Goal: Task Accomplishment & Management: Manage account settings

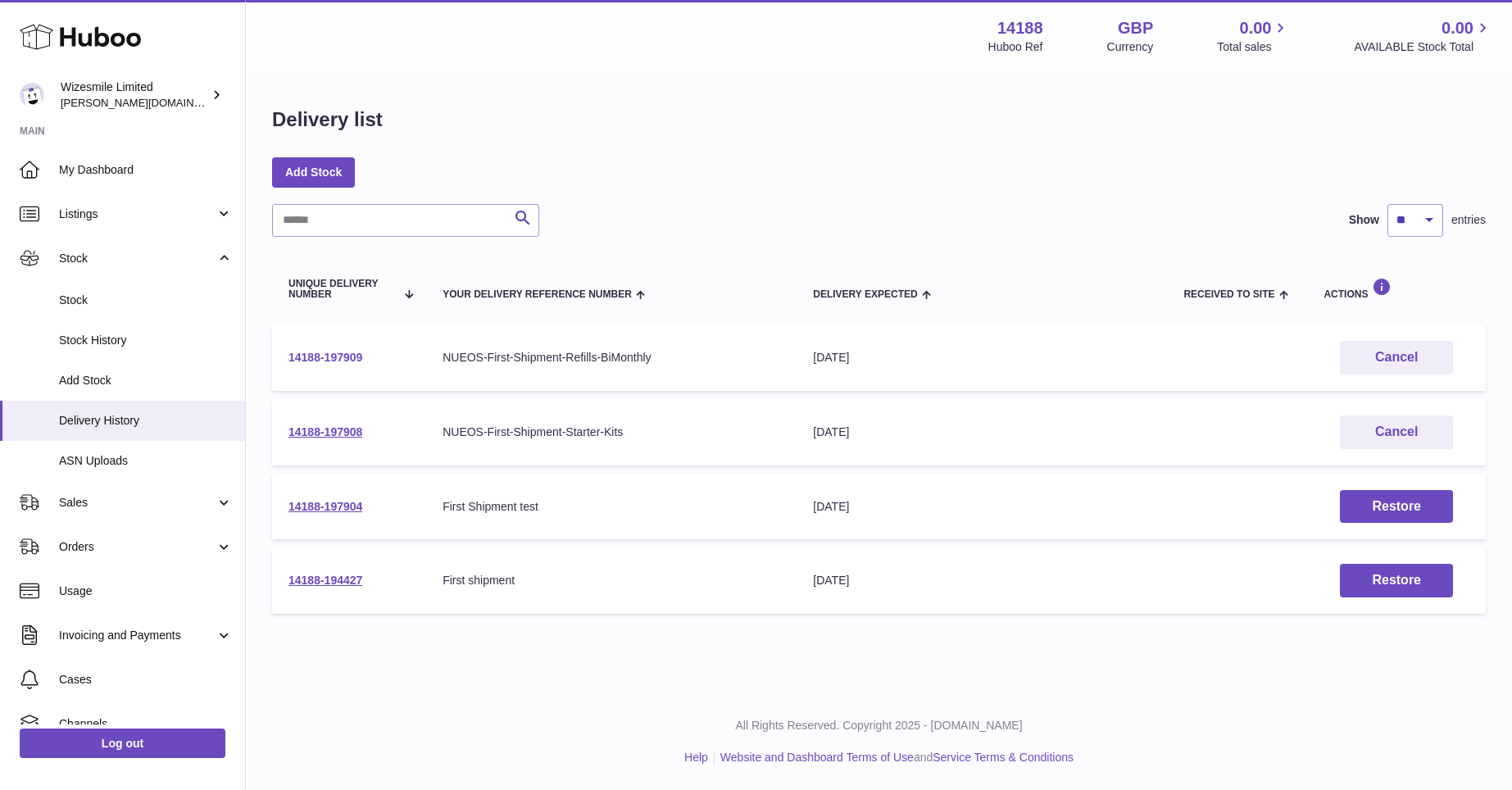
click at [329, 353] on link "14188-197909" at bounding box center [325, 358] width 74 height 14
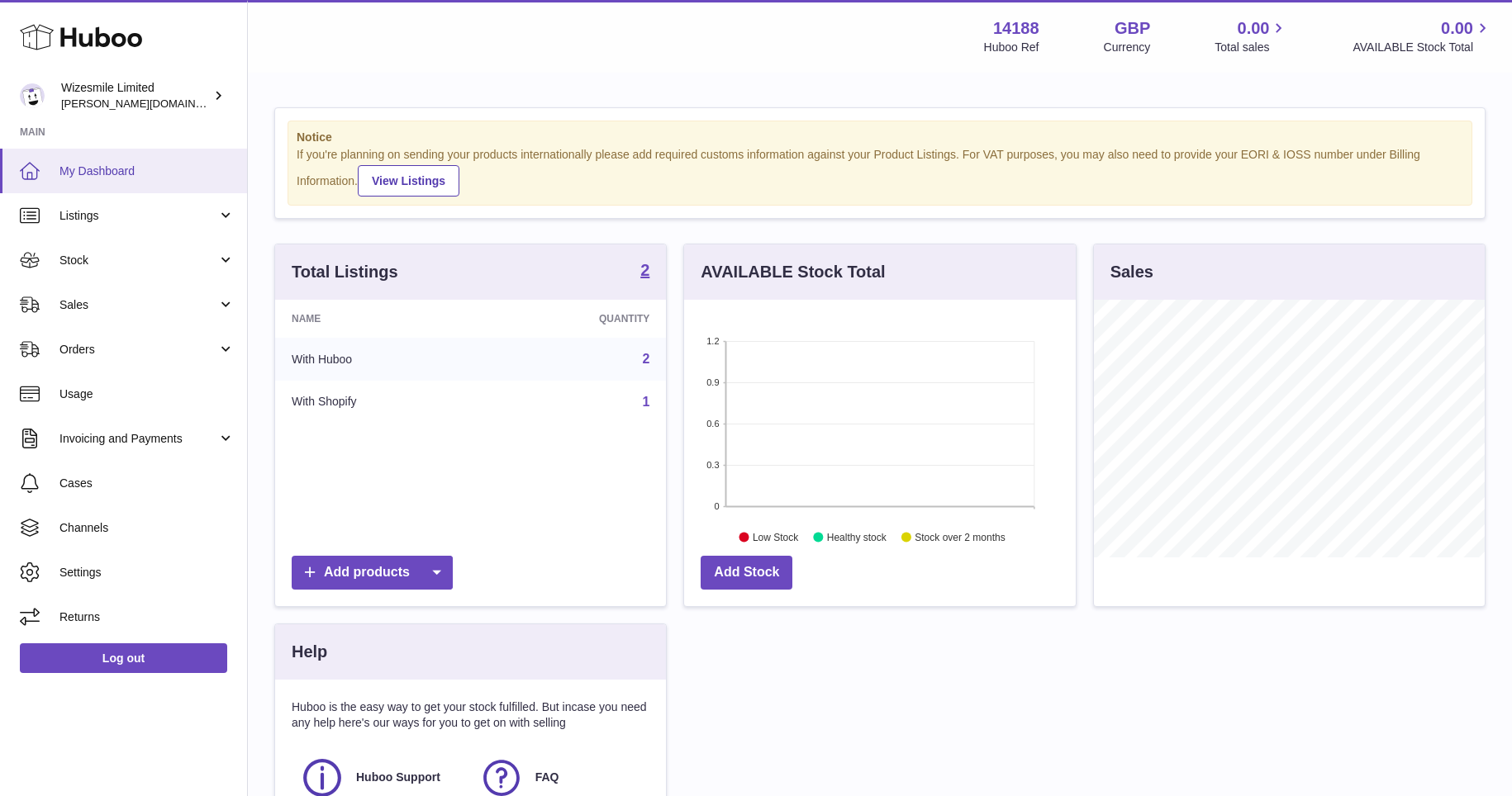
scroll to position [257, 392]
click at [80, 353] on span "Orders" at bounding box center [138, 350] width 158 height 16
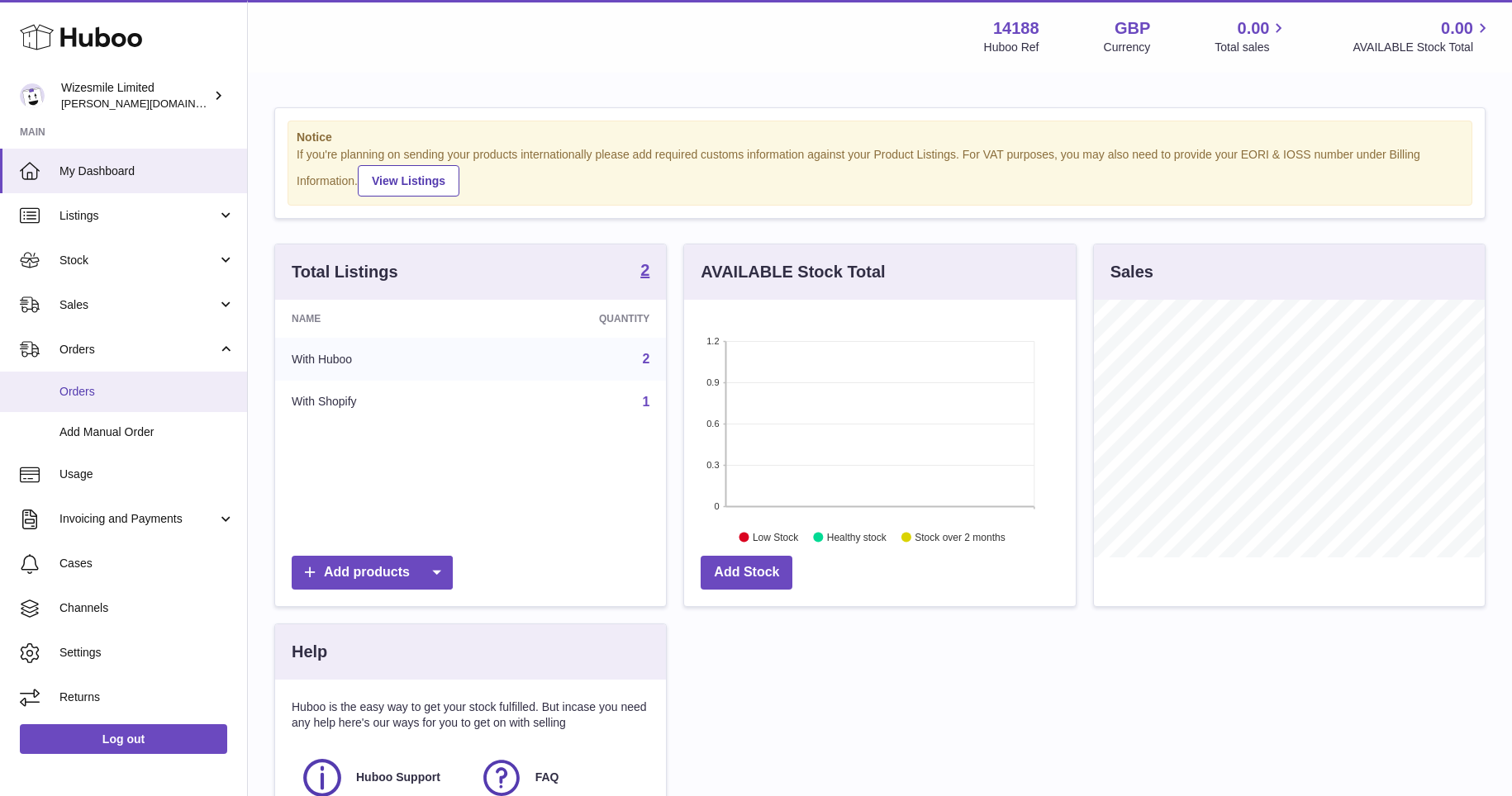
click at [81, 392] on span "Orders" at bounding box center [147, 392] width 175 height 16
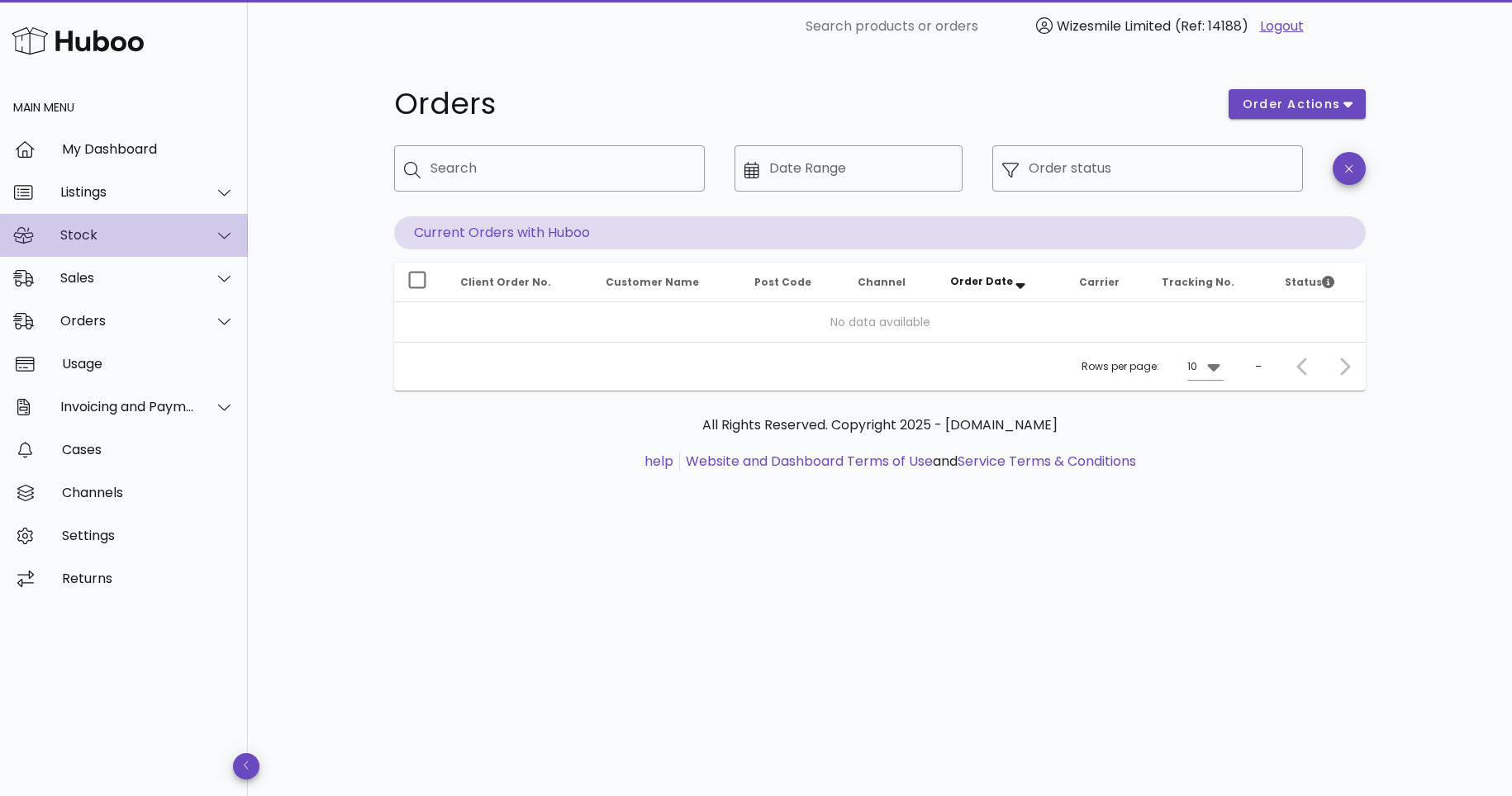
click at [79, 233] on div "Stock" at bounding box center [128, 235] width 135 height 16
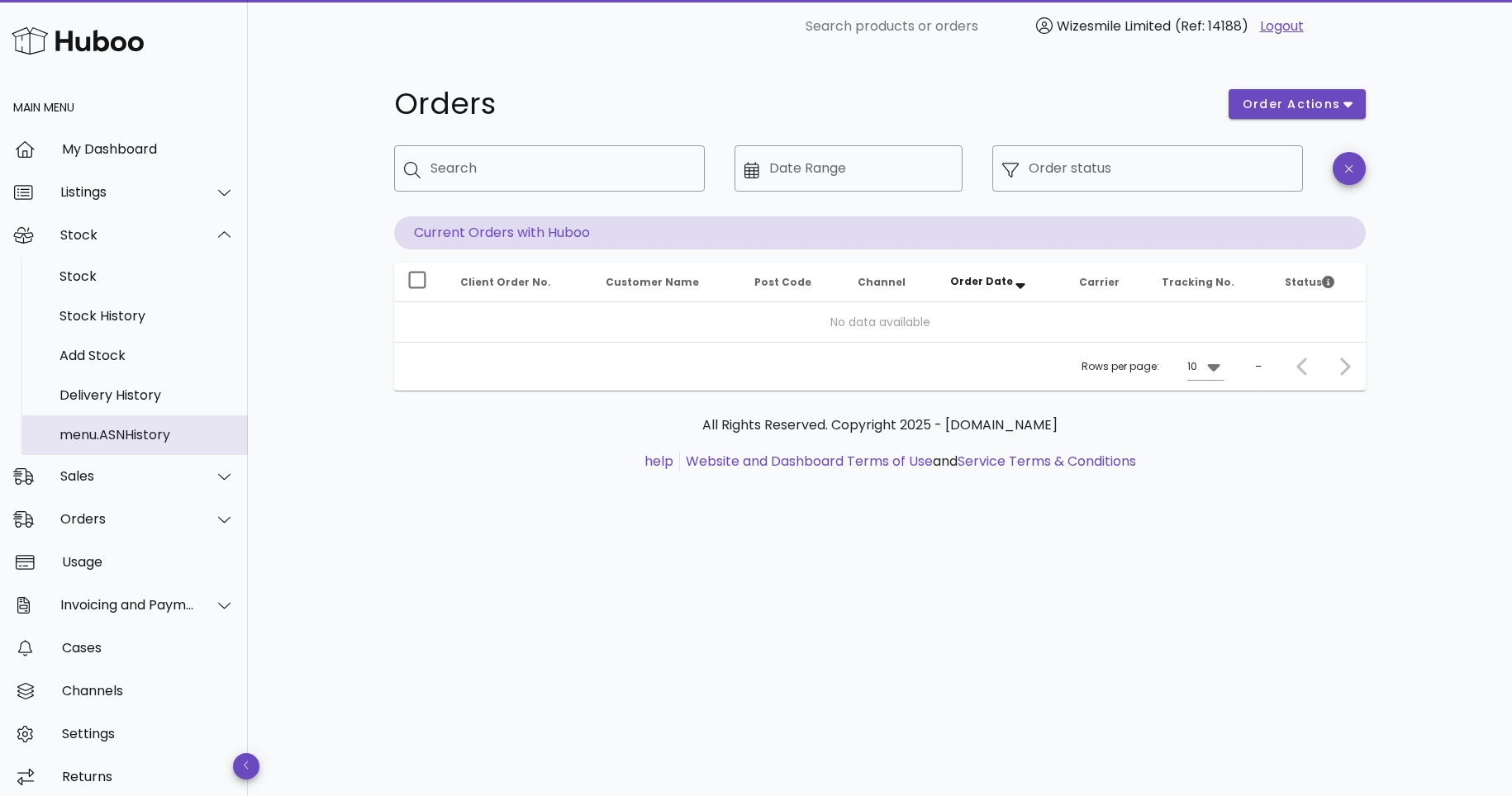
click at [90, 436] on div "menu.ASNHistory" at bounding box center [147, 435] width 175 height 16
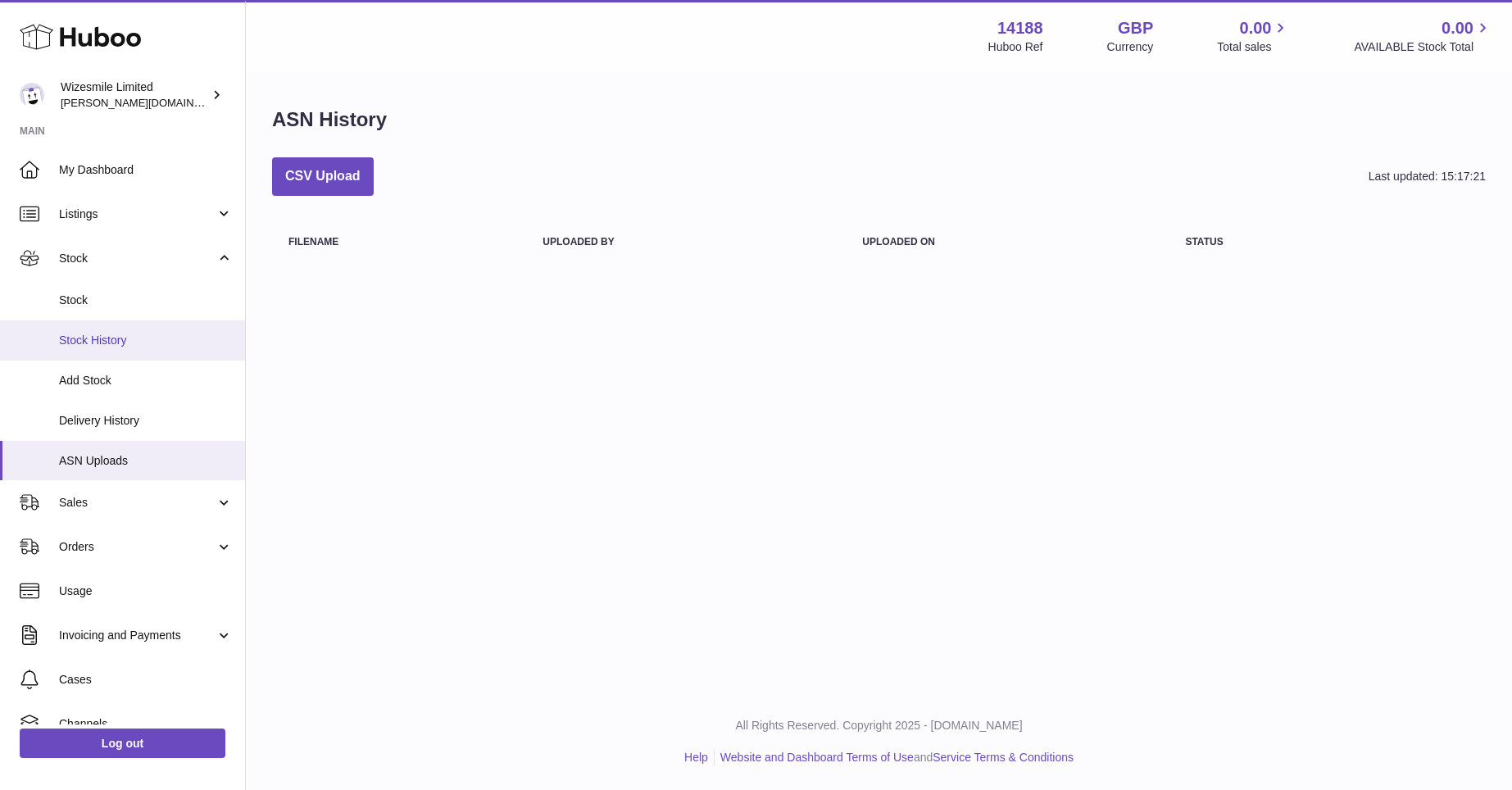
click at [81, 340] on span "Stock History" at bounding box center [146, 340] width 174 height 15
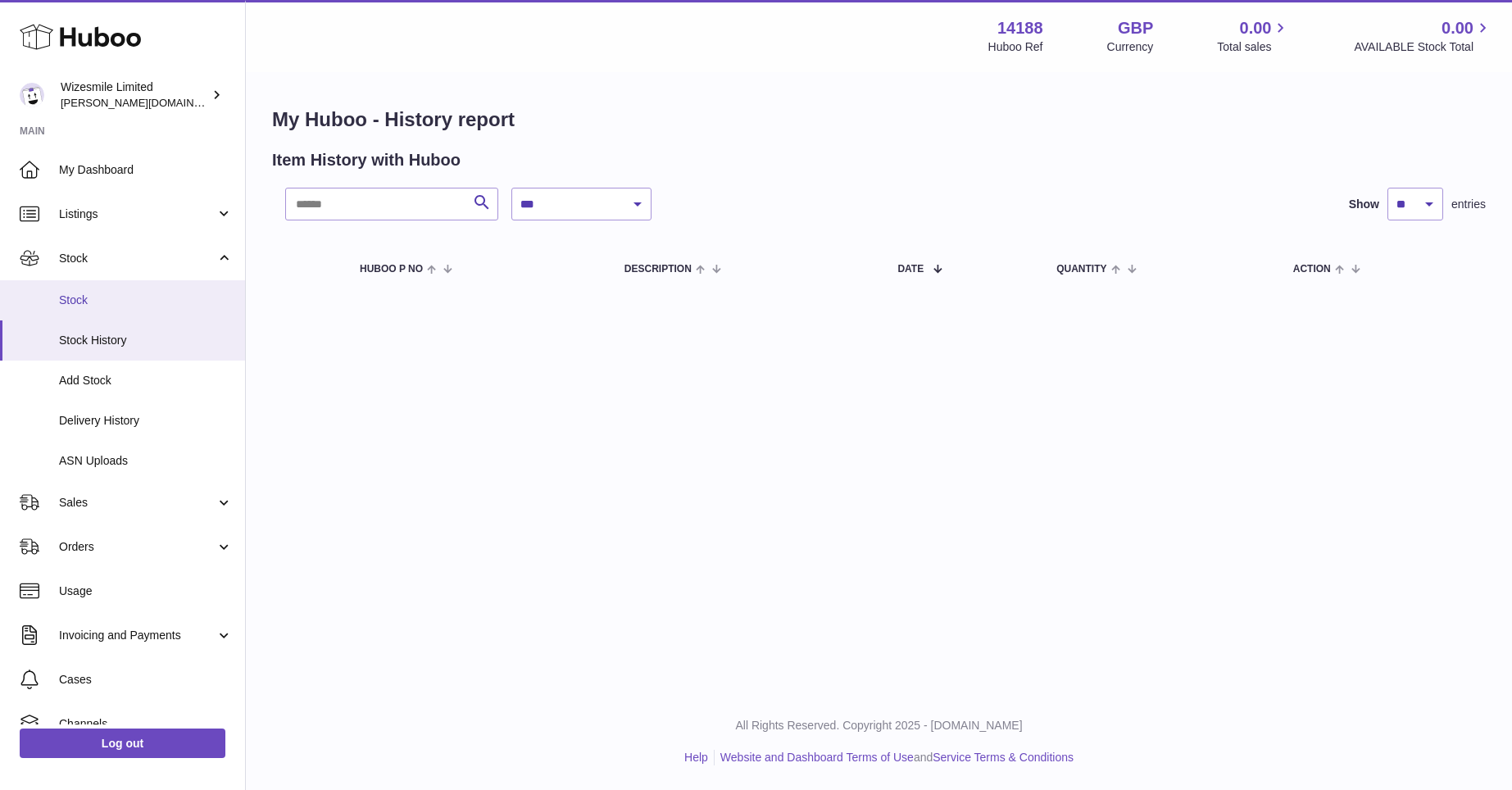
click at [82, 297] on span "Stock" at bounding box center [146, 300] width 174 height 15
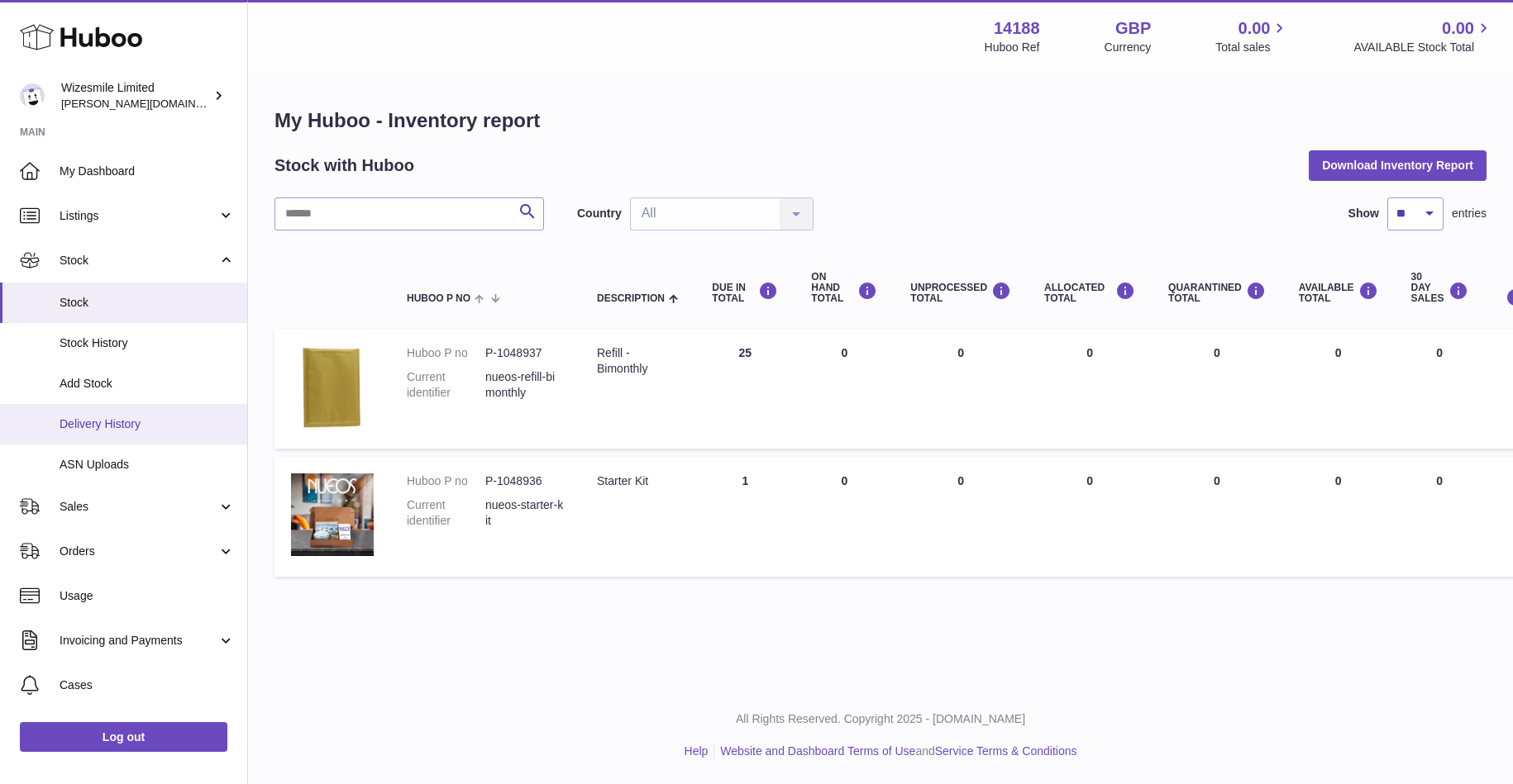
click at [92, 417] on span "Delivery History" at bounding box center [147, 424] width 176 height 16
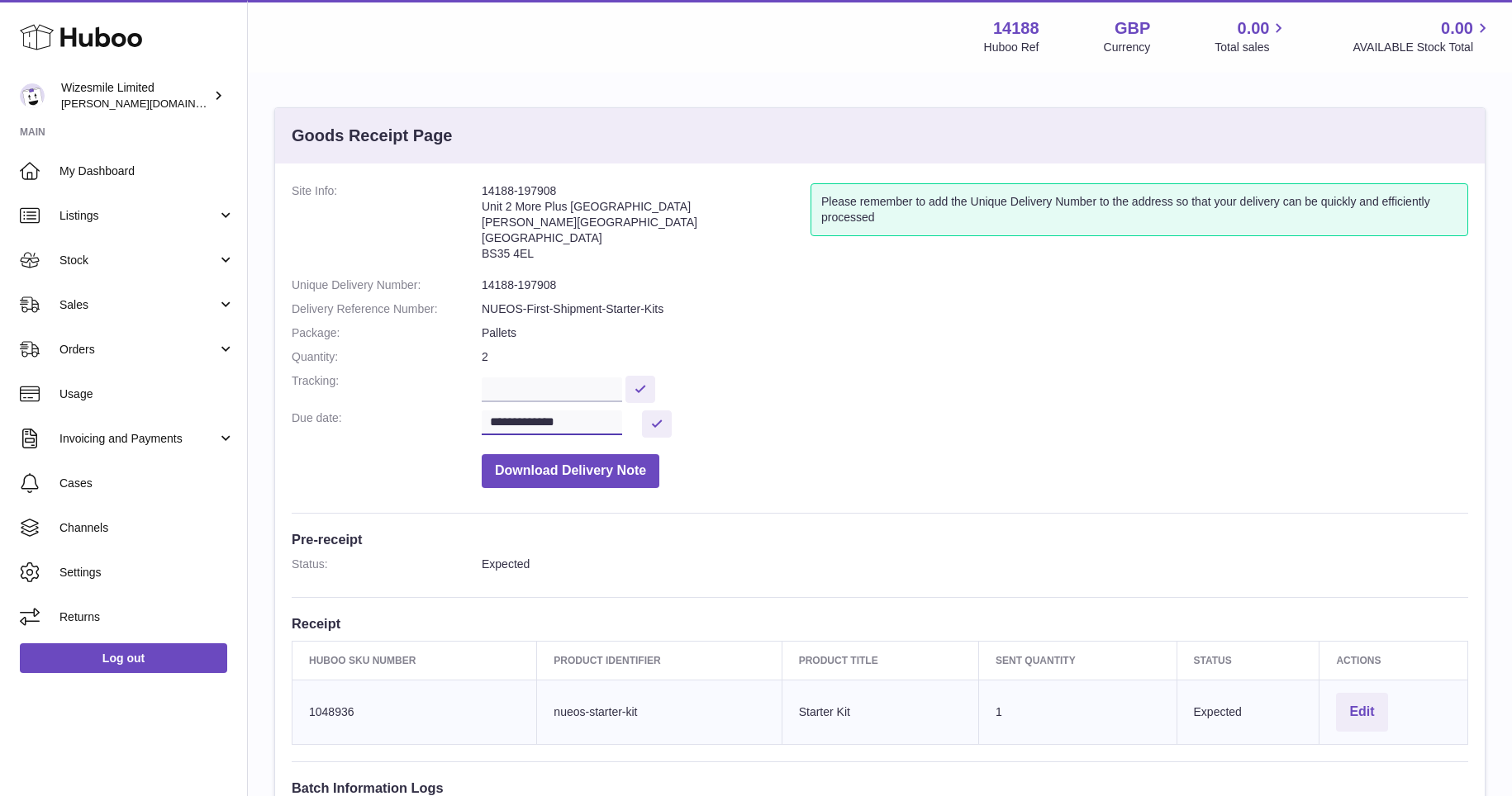
click at [584, 422] on input "**********" at bounding box center [552, 422] width 140 height 24
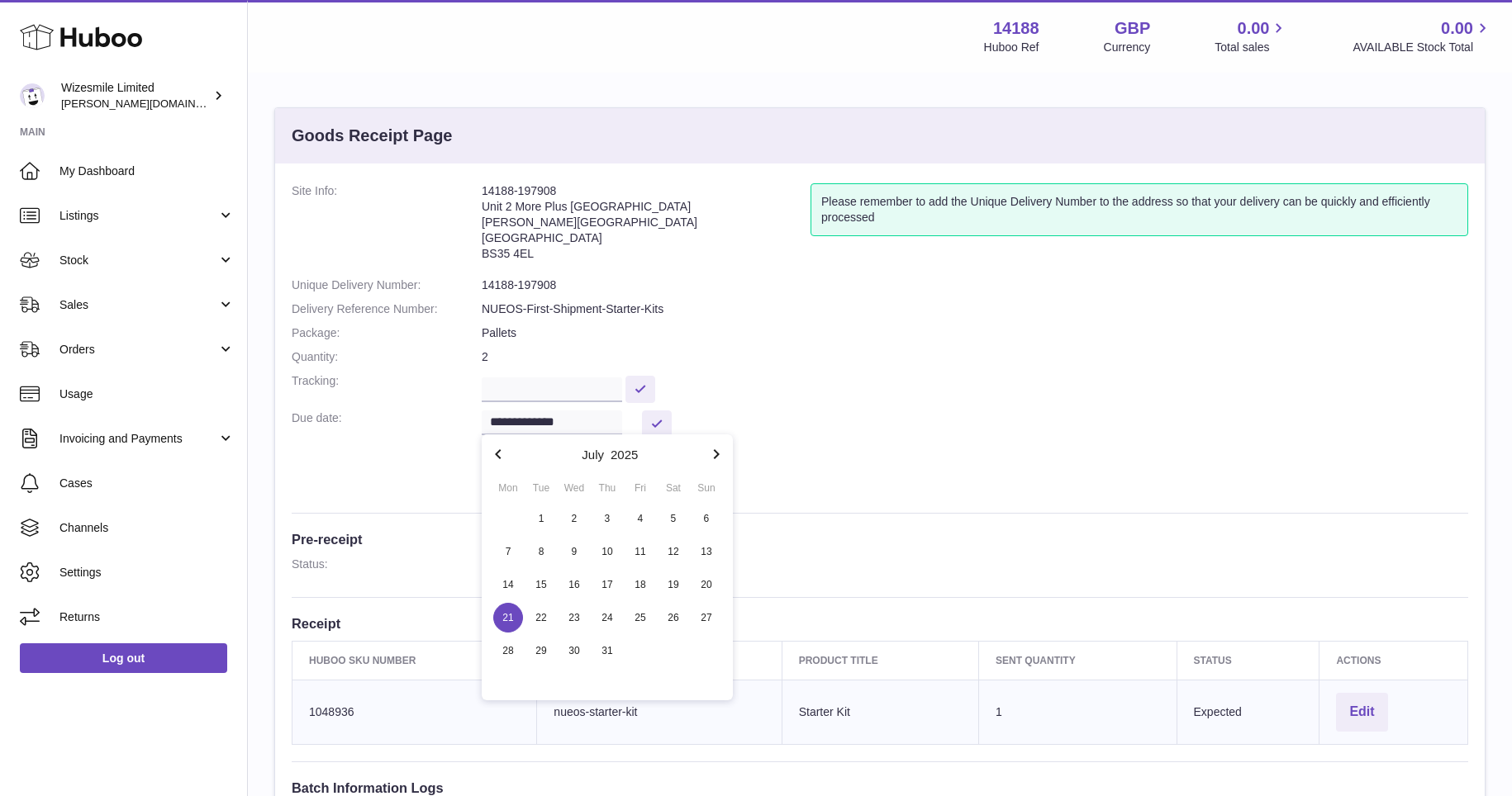
click at [712, 454] on icon "button" at bounding box center [716, 454] width 19 height 19
click at [712, 453] on icon "button" at bounding box center [716, 454] width 19 height 19
click at [643, 558] on span "10" at bounding box center [640, 551] width 30 height 30
type input "**********"
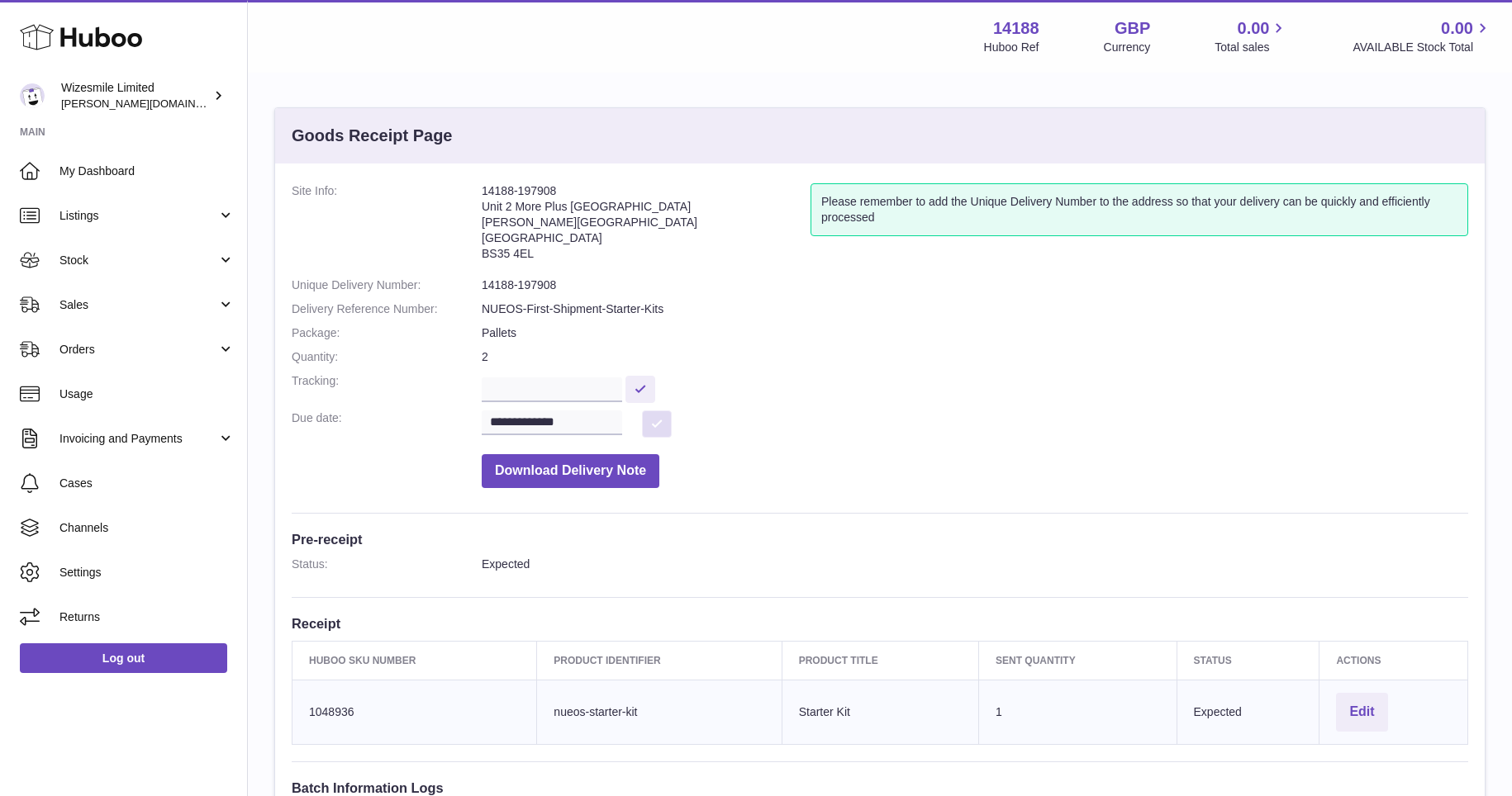
click at [653, 422] on button at bounding box center [656, 424] width 30 height 27
click at [588, 472] on button "Download Delivery Note" at bounding box center [570, 471] width 177 height 34
click at [590, 419] on input "**********" at bounding box center [552, 422] width 140 height 24
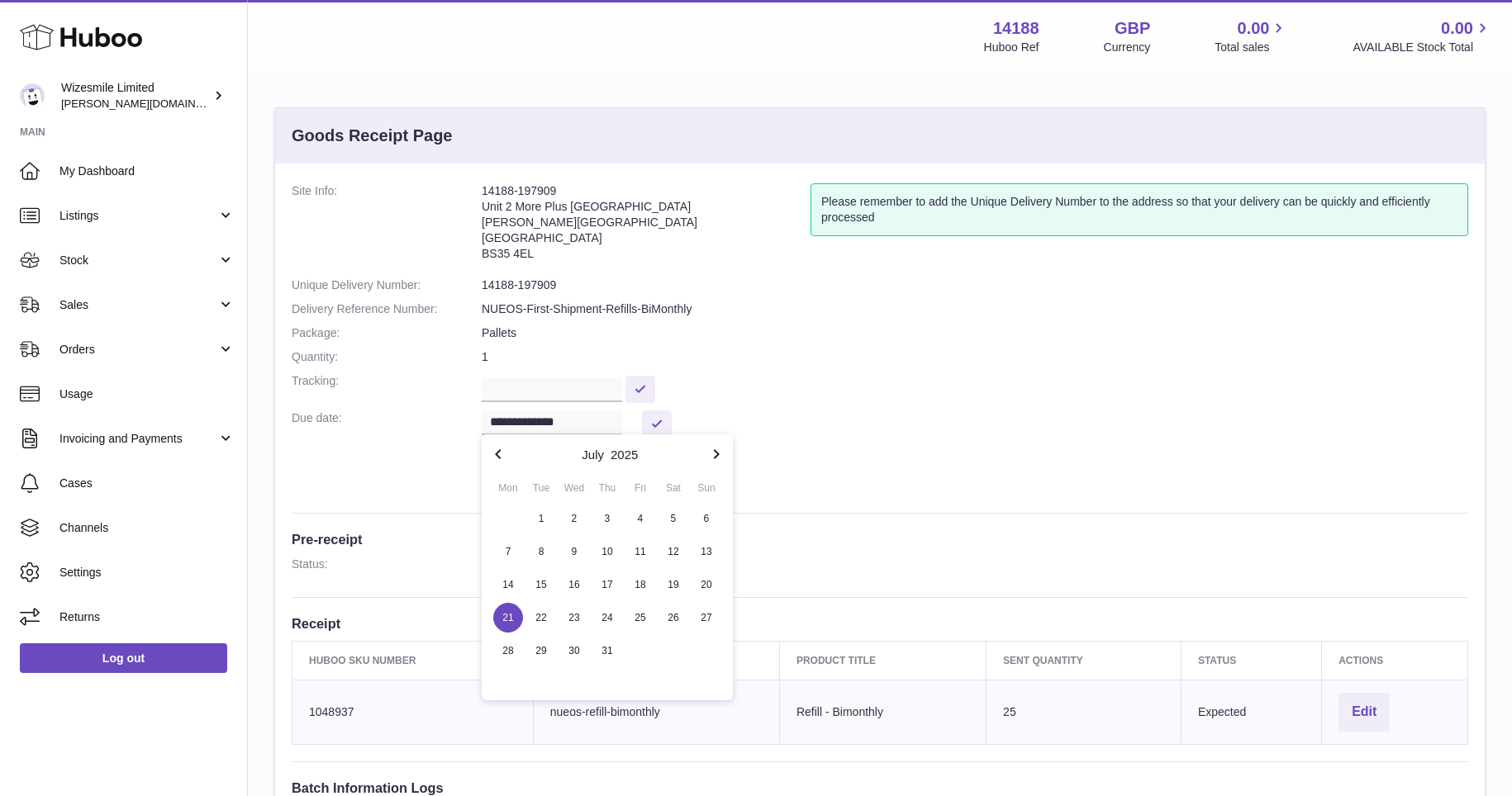
click at [721, 454] on icon "button" at bounding box center [716, 454] width 19 height 19
click at [645, 551] on span "10" at bounding box center [640, 551] width 30 height 30
type input "**********"
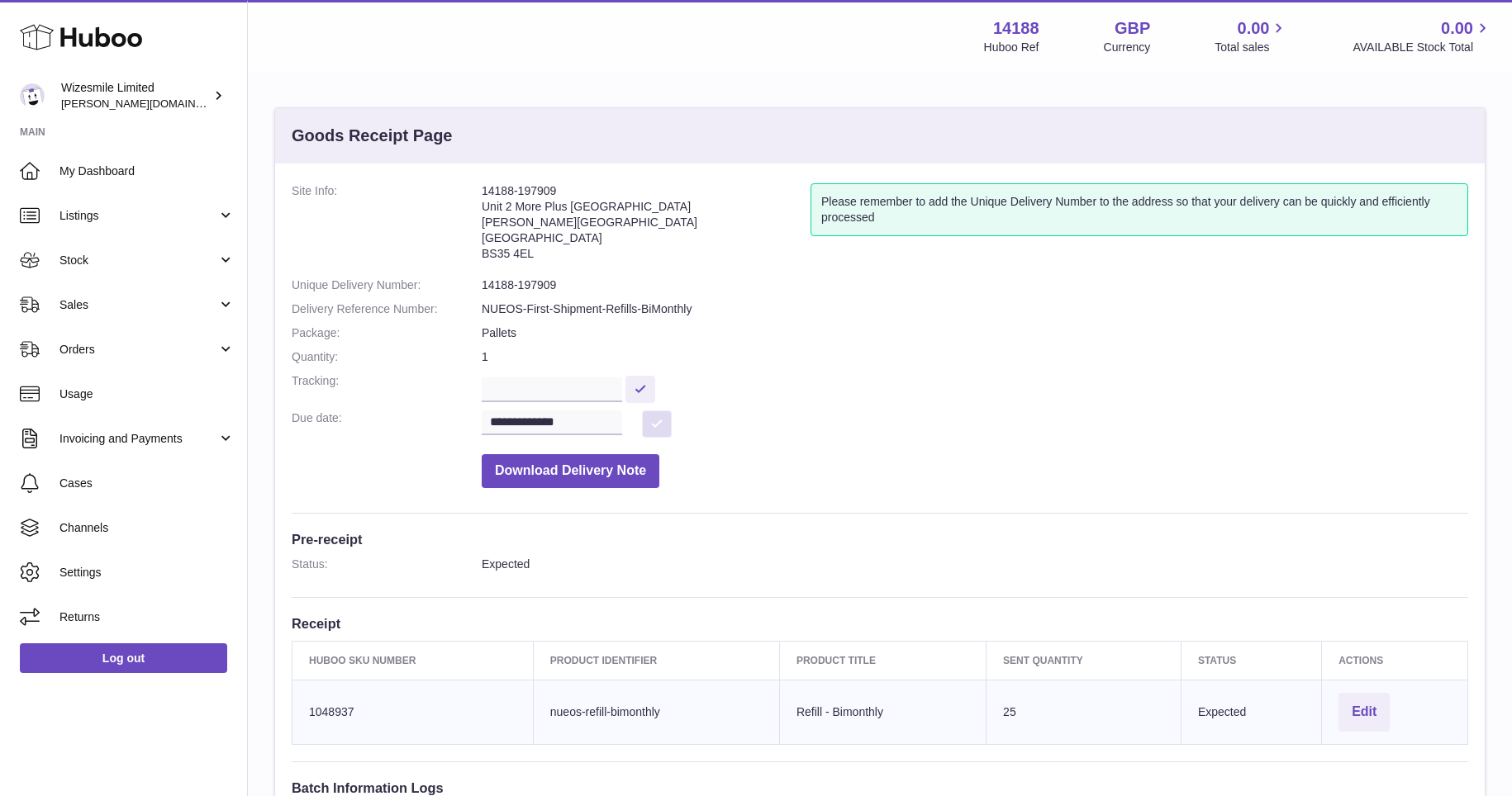
click at [658, 428] on button at bounding box center [656, 424] width 30 height 27
click at [576, 473] on button "Download Delivery Note" at bounding box center [570, 471] width 177 height 34
